Goal: Task Accomplishment & Management: Complete application form

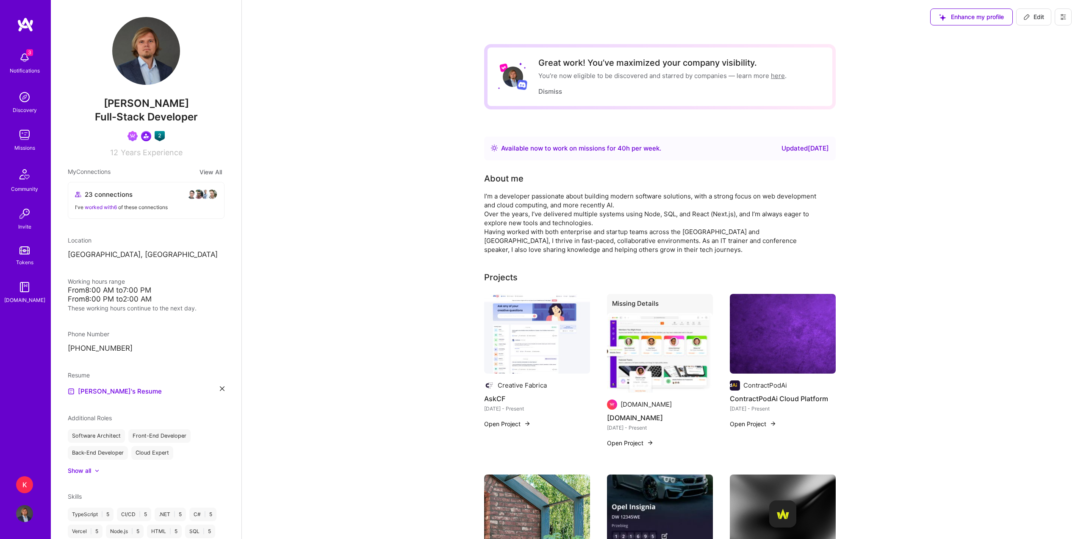
click at [27, 64] on img at bounding box center [24, 57] width 17 height 17
click at [29, 34] on div "3 Notifications Discovery Missions Community Invite Tokens A.Guide" at bounding box center [25, 240] width 51 height 447
click at [30, 28] on img at bounding box center [25, 24] width 17 height 15
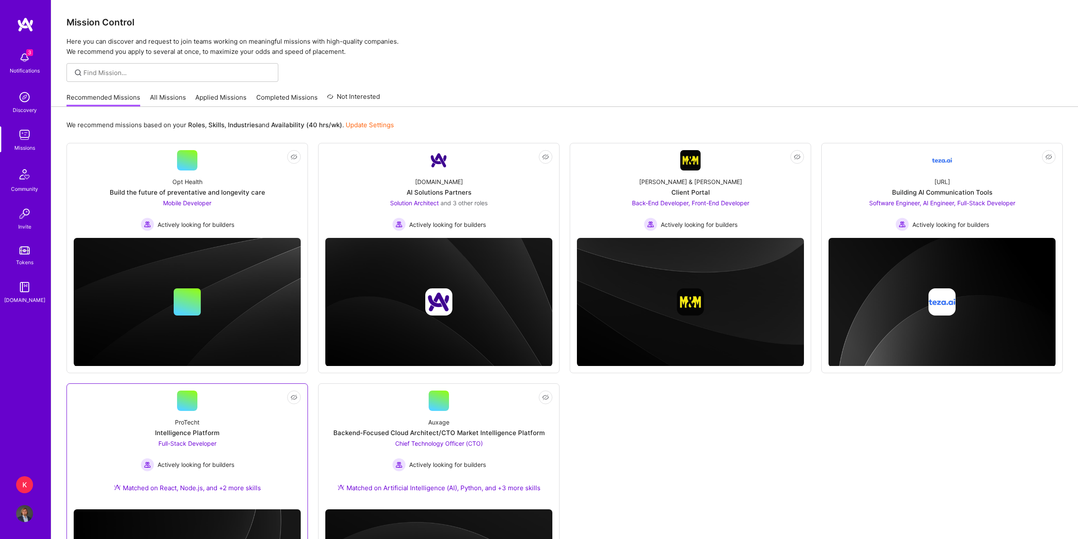
click at [244, 419] on div "ProTecht Intelligence Platform Full-Stack Developer Actively looking for builde…" at bounding box center [187, 457] width 227 height 92
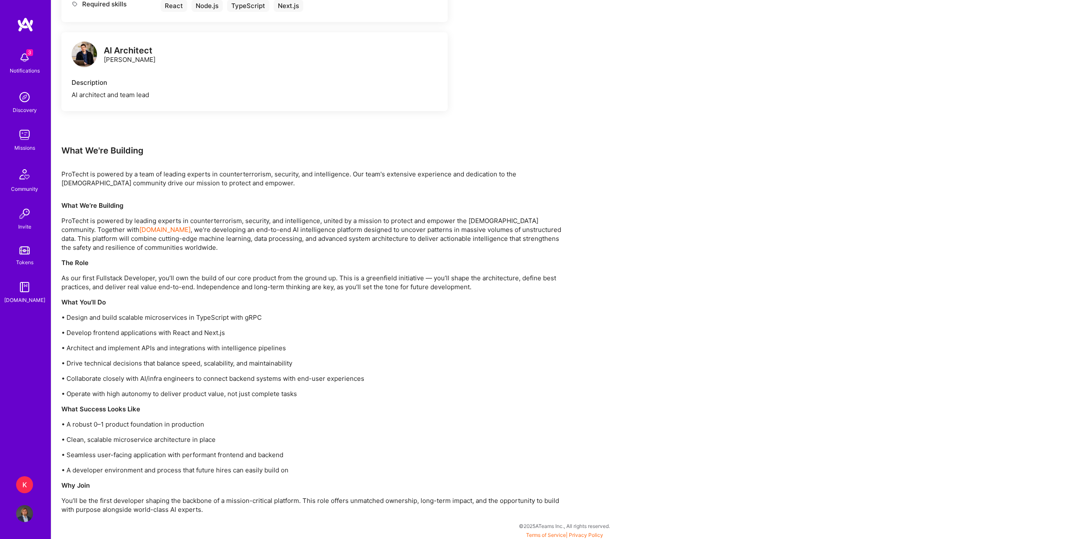
scroll to position [433, 0]
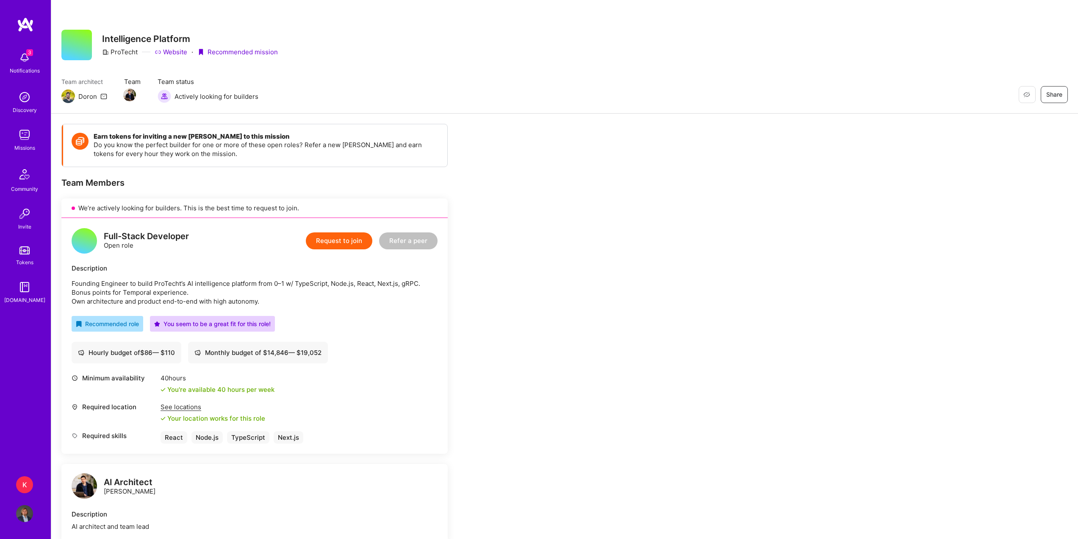
drag, startPoint x: 337, startPoint y: 255, endPoint x: 338, endPoint y: 244, distance: 11.9
click at [336, 252] on div "Full-Stack Developer Open role Request to join Refer a peer Description Foundin…" at bounding box center [254, 336] width 386 height 236
click at [339, 243] on button "Request to join" at bounding box center [339, 240] width 67 height 17
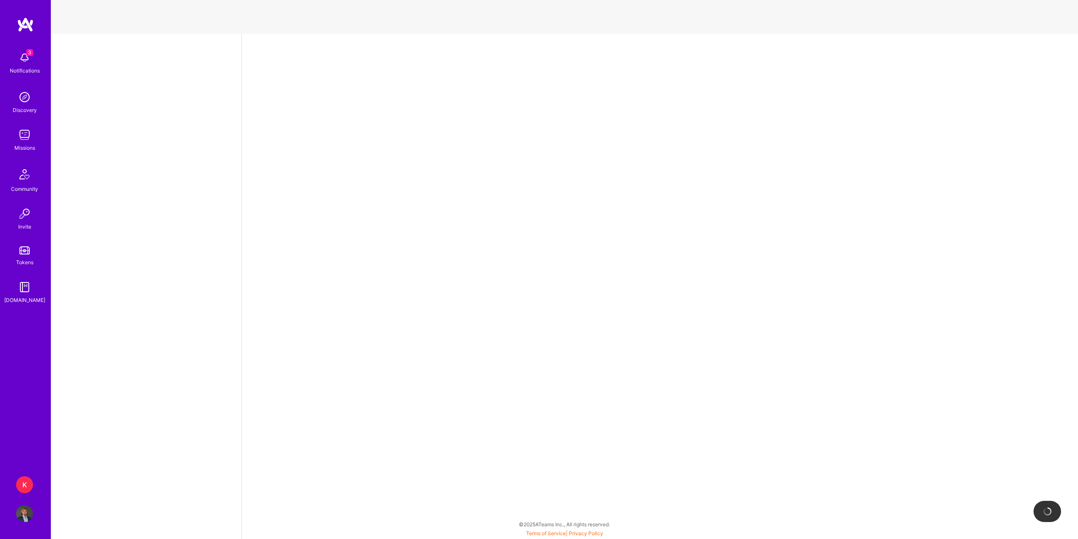
select select "PL"
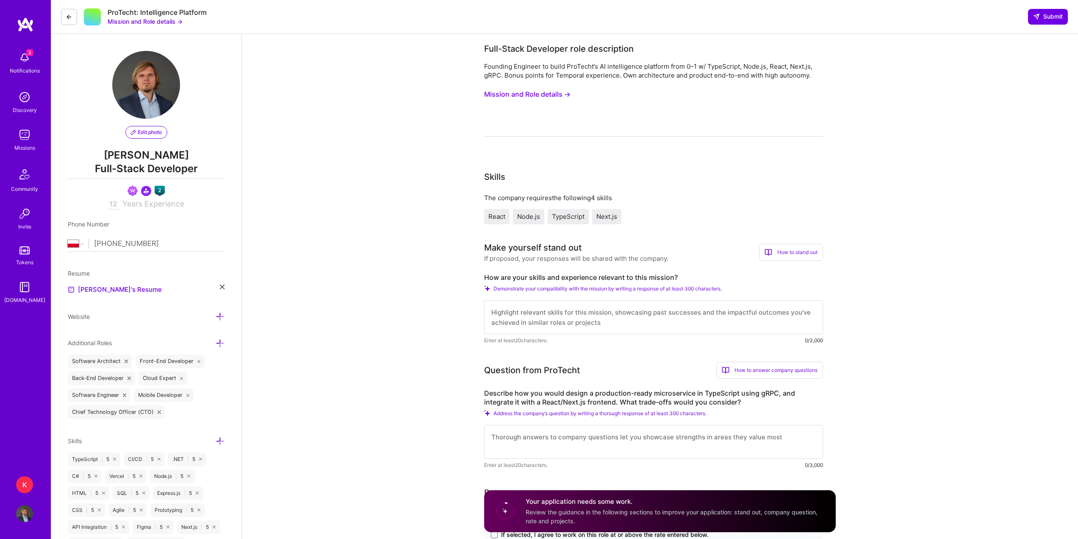
click at [115, 207] on input "12" at bounding box center [113, 204] width 11 height 10
type input "13"
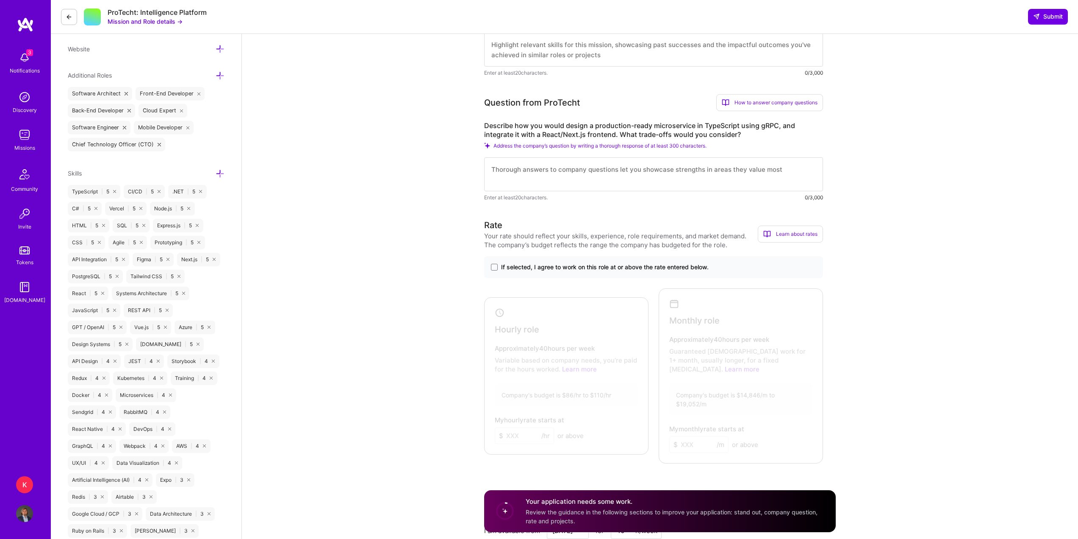
scroll to position [297, 0]
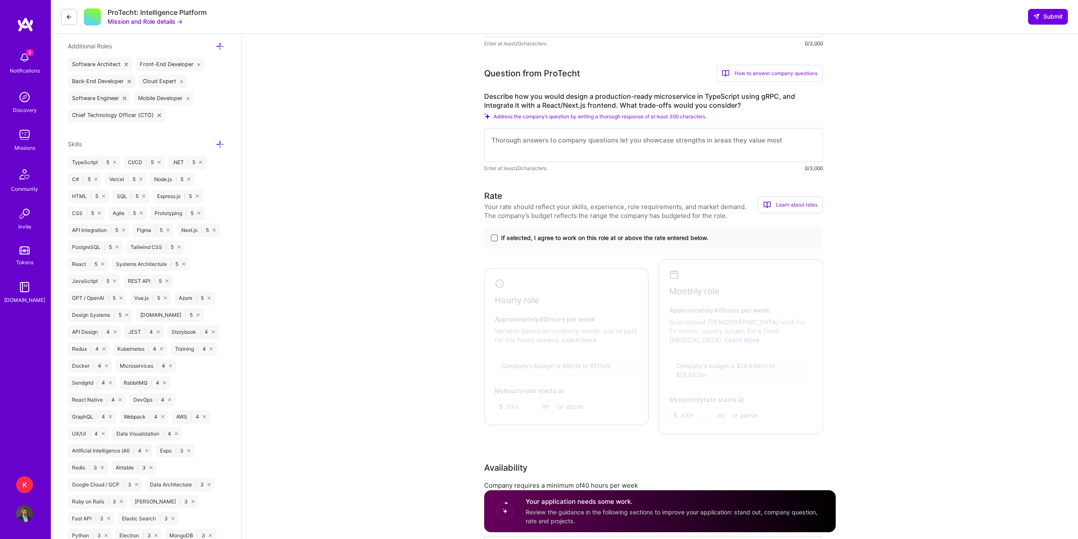
click at [494, 240] on span at bounding box center [494, 237] width 7 height 7
click at [0, 0] on input "If selected, I agree to work on this role at or above the rate entered below." at bounding box center [0, 0] width 0 height 0
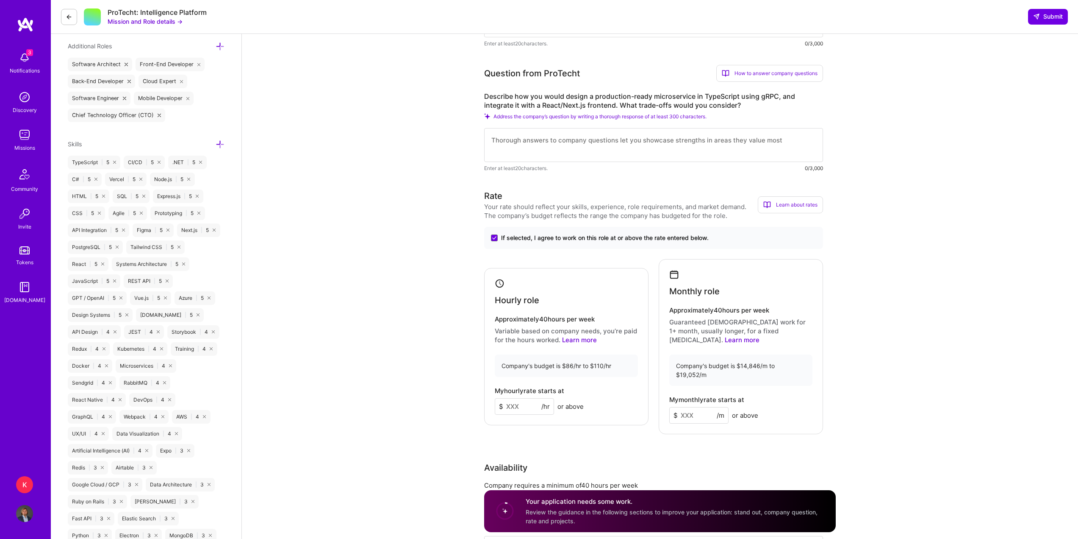
click at [528, 399] on input at bounding box center [524, 406] width 59 height 17
type input "110"
click at [703, 407] on input at bounding box center [698, 415] width 59 height 17
type input "18000"
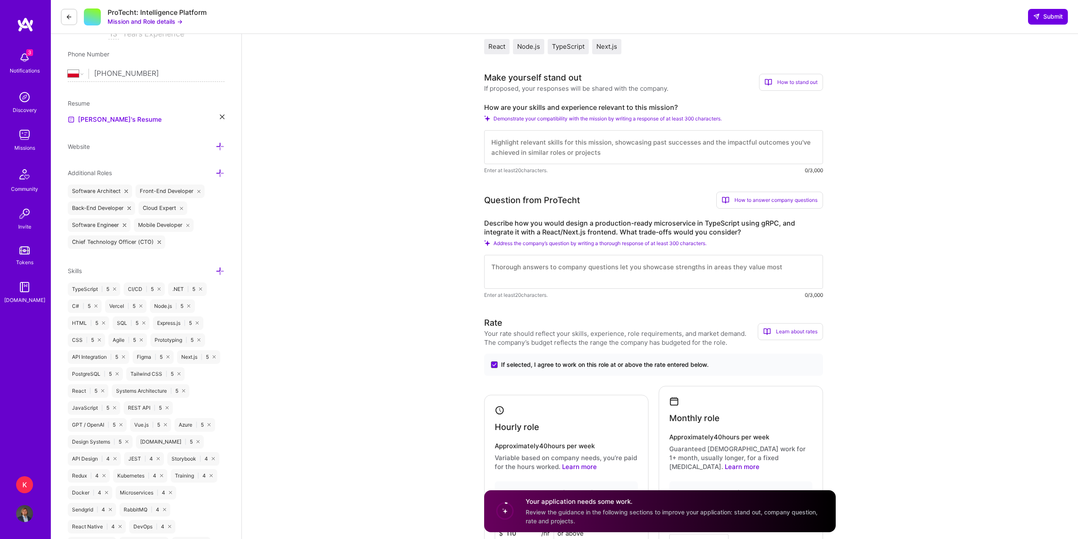
scroll to position [169, 0]
click at [558, 147] on textarea at bounding box center [653, 148] width 339 height 34
click at [631, 144] on textarea at bounding box center [653, 148] width 339 height 34
drag, startPoint x: 661, startPoint y: 154, endPoint x: 395, endPoint y: 122, distance: 267.6
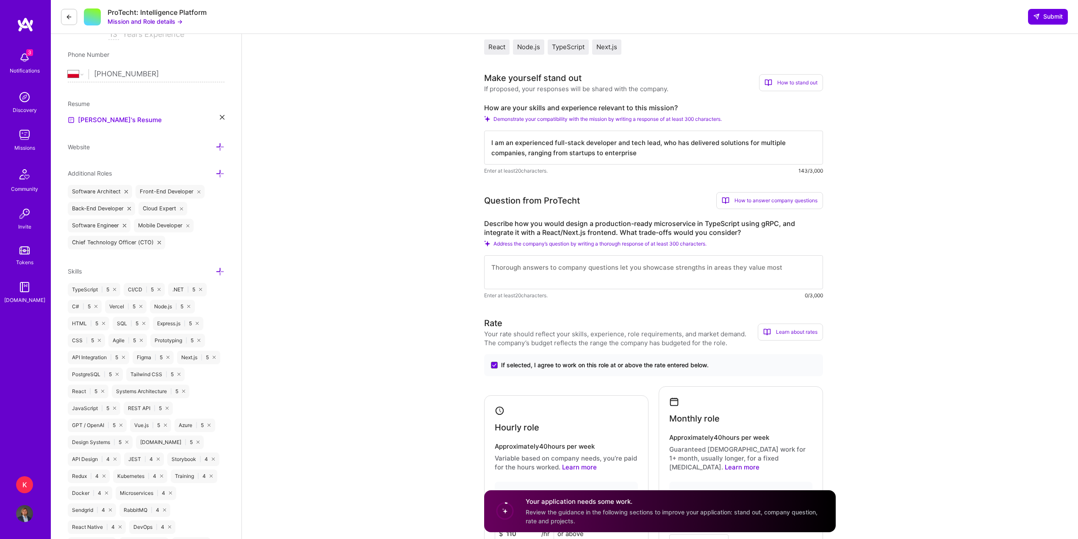
paste textarea ", who has worked in companies ranging from enterprise to startups in the more r…"
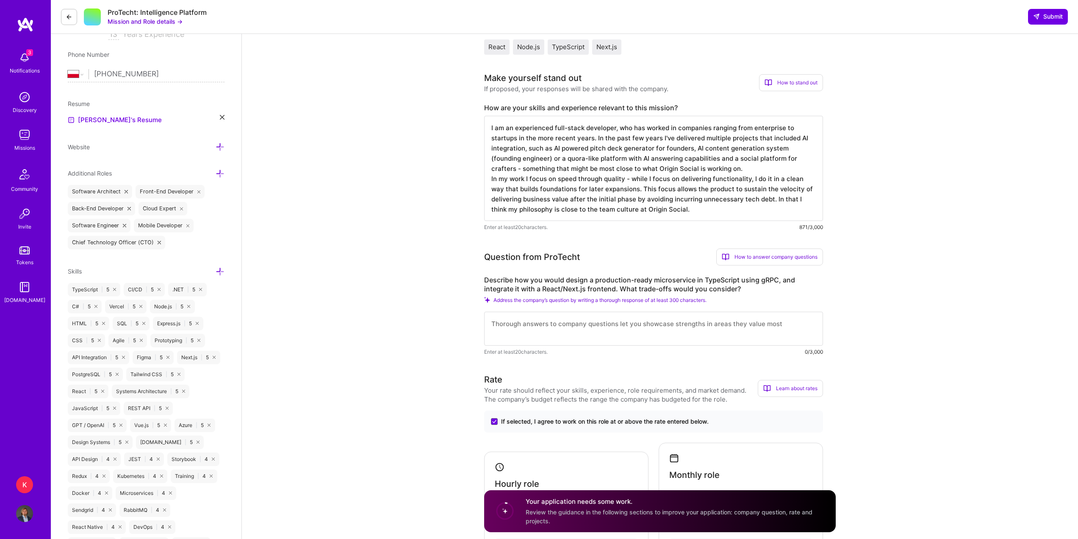
click at [597, 165] on textarea "I am an experienced full-stack developer, who has worked in companies ranging f…" at bounding box center [653, 168] width 339 height 105
click at [639, 143] on textarea "I am an experienced full-stack developer, who has worked in companies ranging f…" at bounding box center [653, 168] width 339 height 105
click at [591, 137] on textarea "I am an experienced full-stack developer, who has worked in companies ranging f…" at bounding box center [653, 168] width 339 height 105
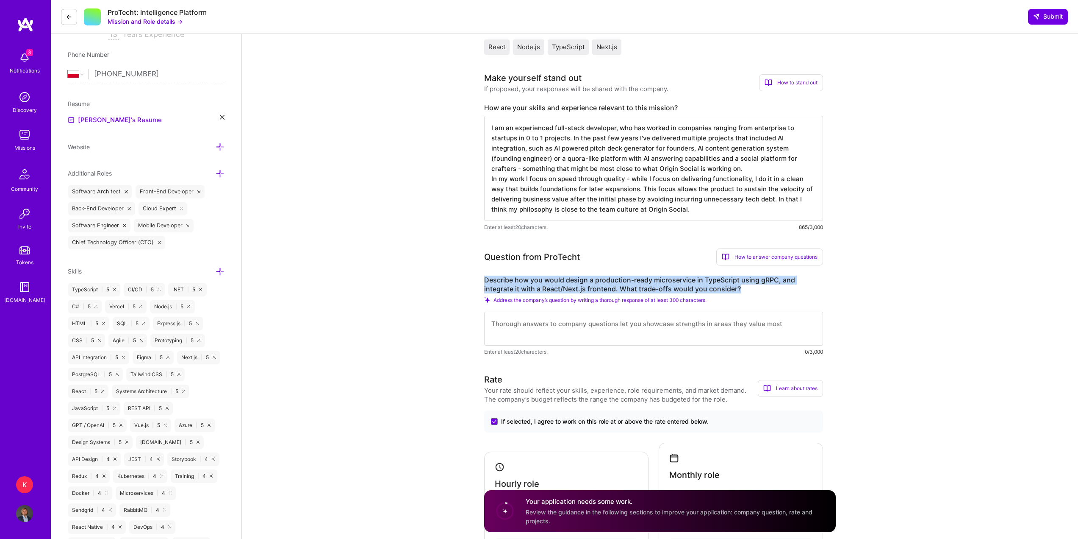
drag, startPoint x: 741, startPoint y: 286, endPoint x: 476, endPoint y: 270, distance: 265.7
copy label "Describe how you would design a production-ready microservice in TypeScript usi…"
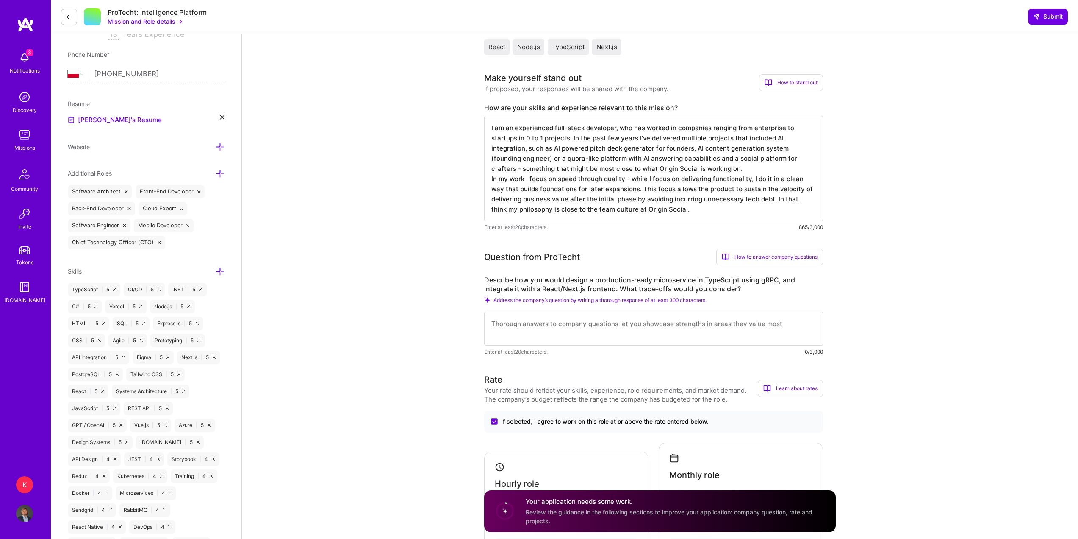
click at [766, 215] on textarea "I am an experienced full-stack developer, who has worked in companies ranging f…" at bounding box center [653, 168] width 339 height 105
click at [698, 141] on textarea "I am an experienced full-stack developer, who has worked in companies ranging f…" at bounding box center [653, 168] width 339 height 105
click at [556, 148] on textarea "I am an experienced full-stack developer, who has worked in companies ranging f…" at bounding box center [653, 168] width 339 height 105
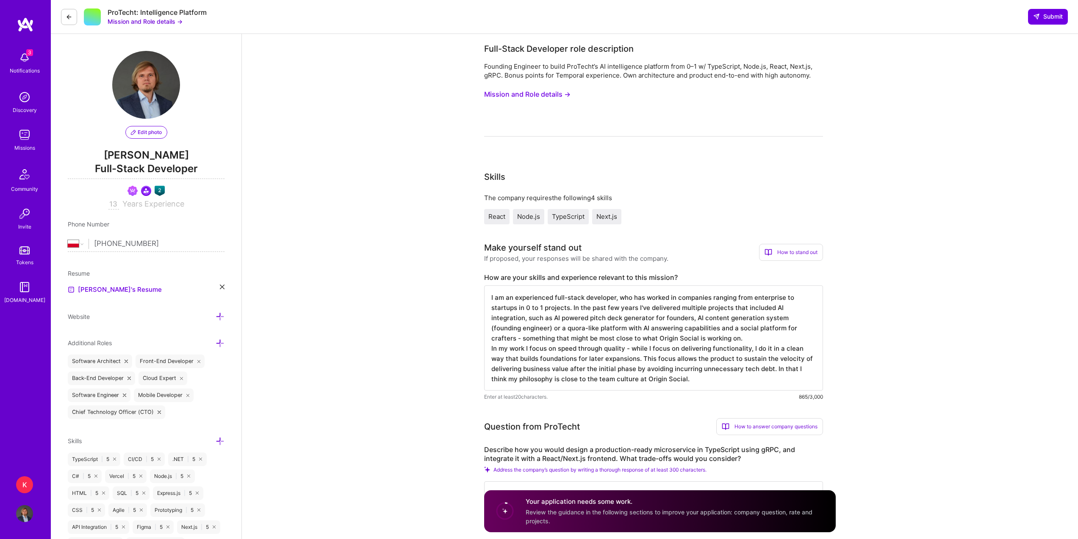
click at [619, 325] on textarea "I am an experienced full-stack developer, who has worked in companies ranging f…" at bounding box center [653, 337] width 339 height 105
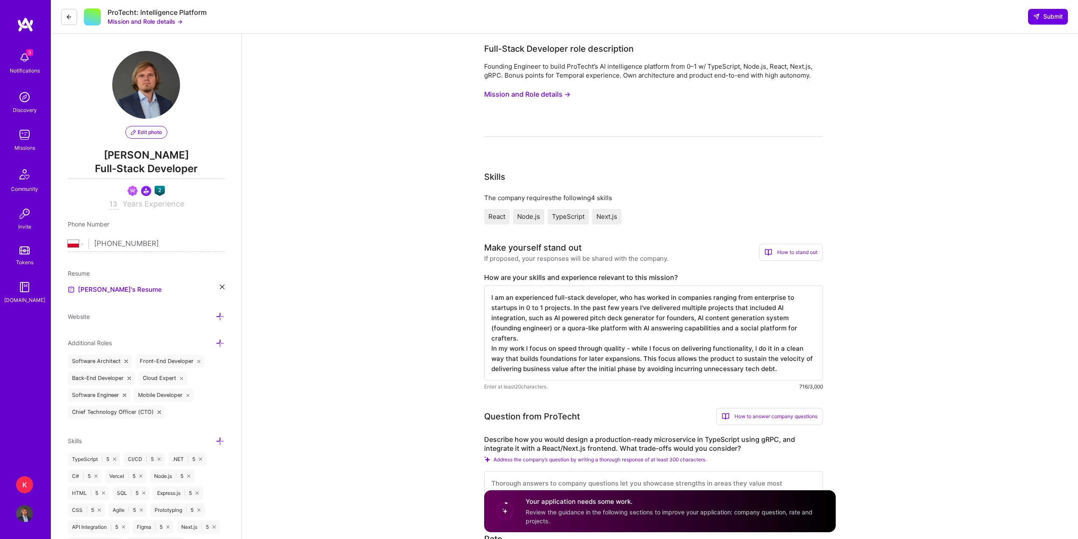
click at [550, 330] on textarea "I am an experienced full-stack developer, who has worked in companies ranging f…" at bounding box center [653, 332] width 339 height 95
click at [589, 339] on textarea "I am an experienced full-stack developer, who has worked in companies ranging f…" at bounding box center [653, 332] width 339 height 95
click at [636, 359] on textarea "I am an experienced full-stack developer, who has worked in companies ranging f…" at bounding box center [653, 332] width 339 height 95
click at [784, 369] on textarea "I am an experienced full-stack developer, who has worked in companies ranging f…" at bounding box center [653, 332] width 339 height 95
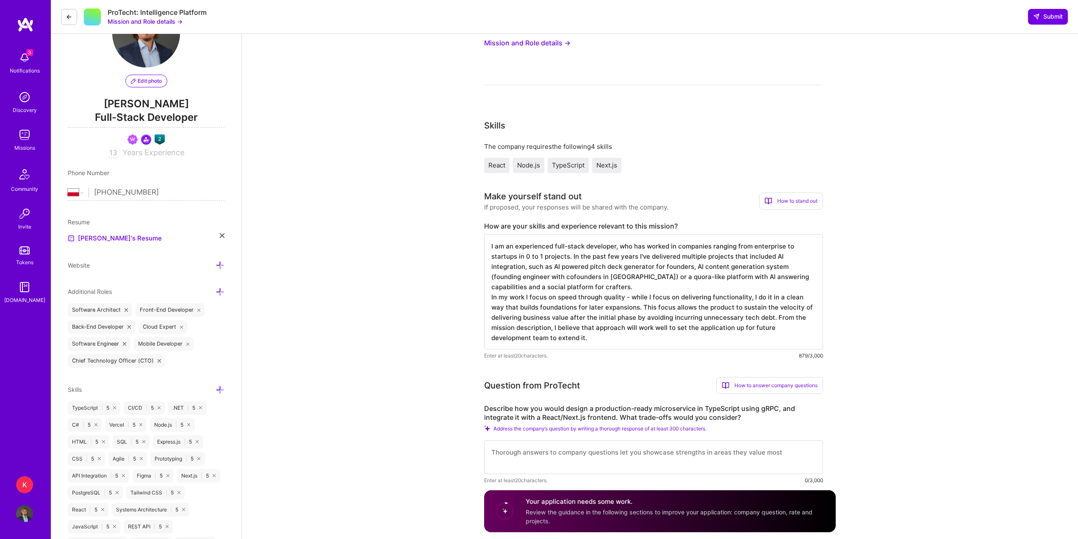
scroll to position [127, 0]
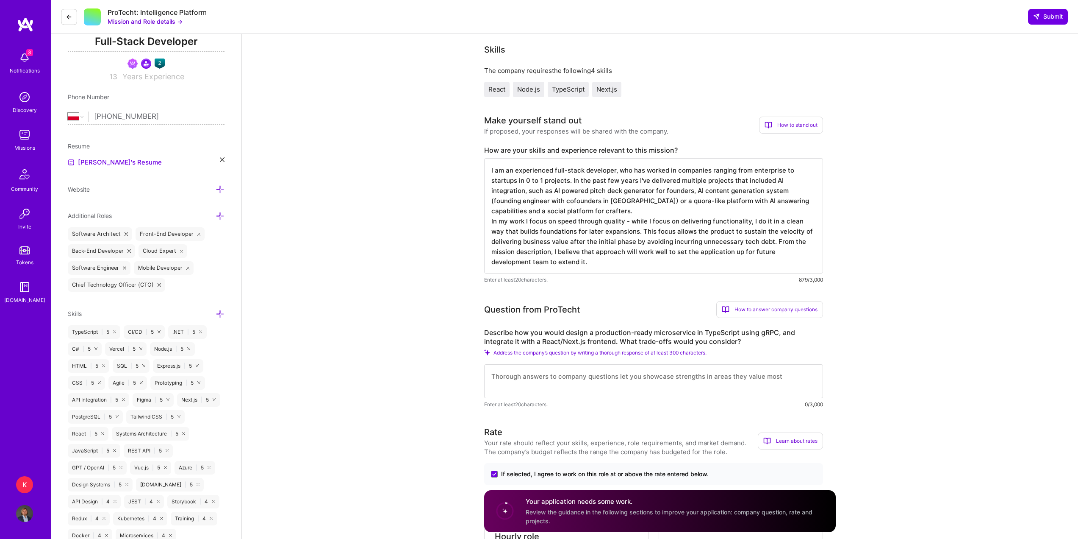
type textarea "I am an experienced full-stack developer, who has worked in companies ranging f…"
click at [581, 381] on textarea at bounding box center [653, 381] width 339 height 34
click at [612, 383] on textarea at bounding box center [653, 381] width 339 height 34
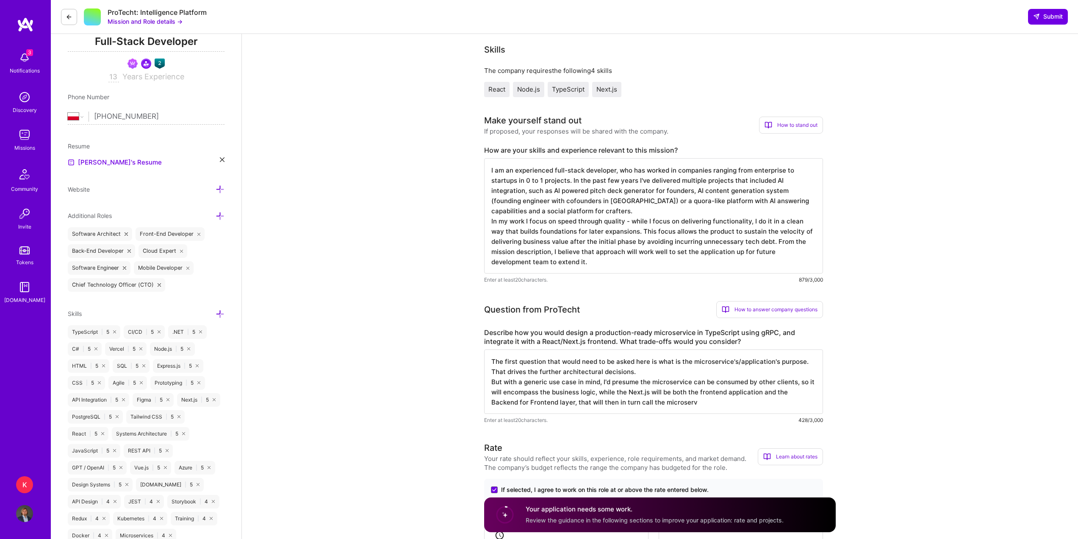
type textarea "The first question that would need to be asked here is what is the microservice…"
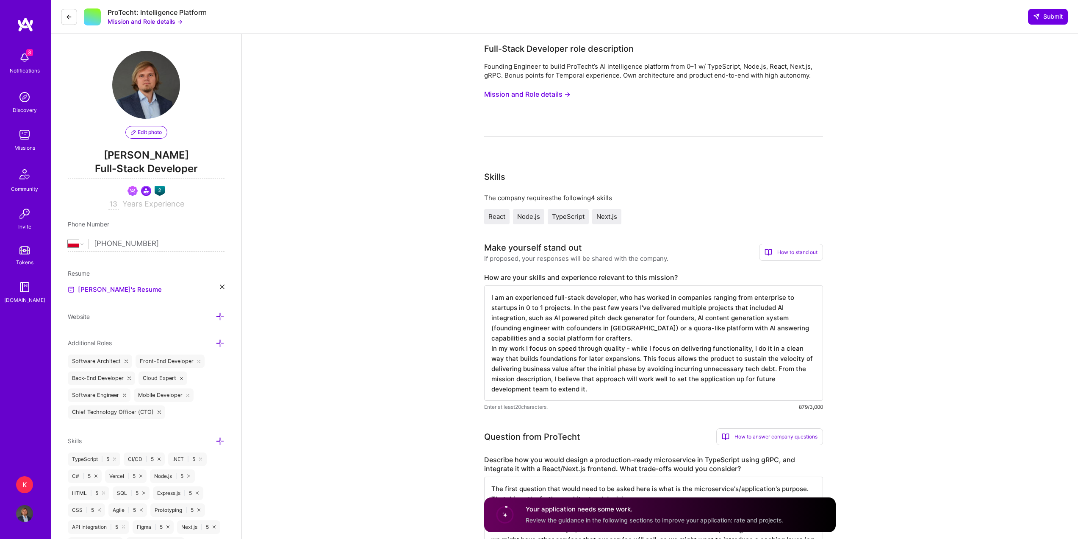
select select "PL"
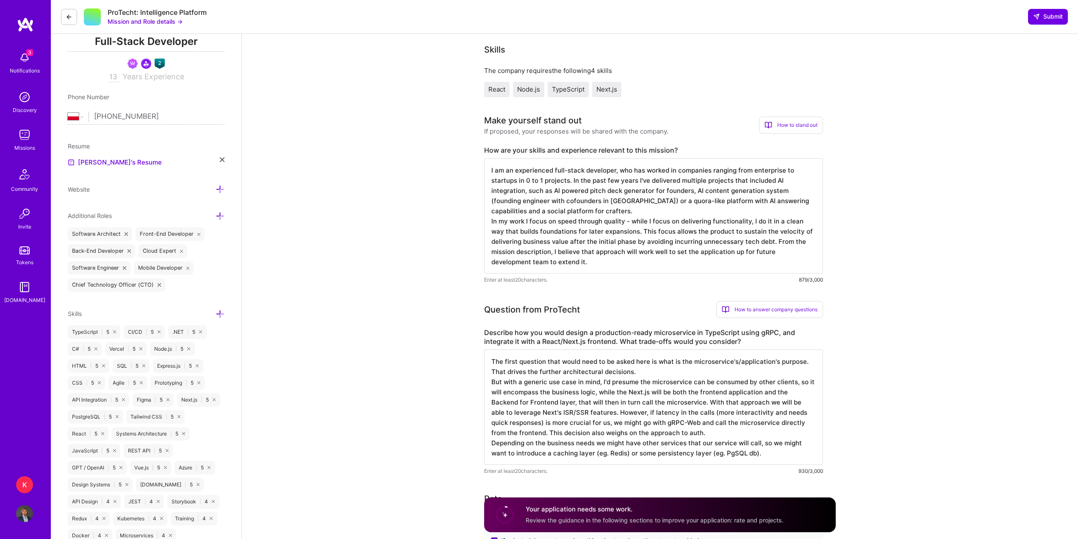
click at [694, 436] on textarea "The first question that would need to be asked here is what is the microservice…" at bounding box center [653, 406] width 339 height 115
type textarea "The first question that would need to be asked here is what is the microservice…"
click at [761, 458] on textarea "The first question that would need to be asked here is what is the microservice…" at bounding box center [653, 406] width 339 height 115
click at [610, 260] on textarea "I am an experienced full-stack developer, who has worked in companies ranging f…" at bounding box center [653, 215] width 339 height 115
click at [609, 210] on textarea "I am an experienced full-stack developer, who has worked in companies ranging f…" at bounding box center [653, 215] width 339 height 115
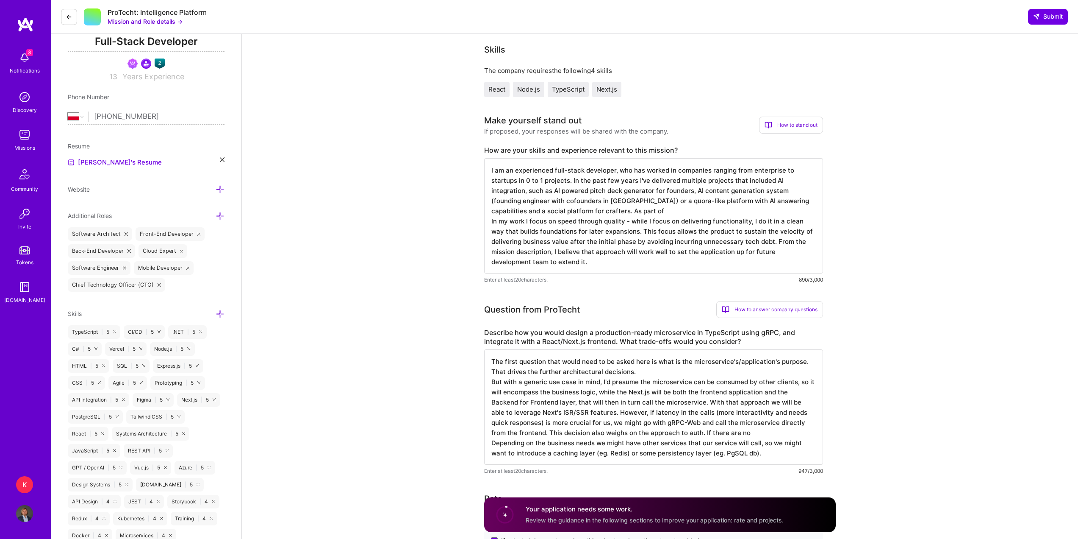
type textarea "I am an experienced full-stack developer, who has worked in companies ranging f…"
